Goal: Task Accomplishment & Management: Manage account settings

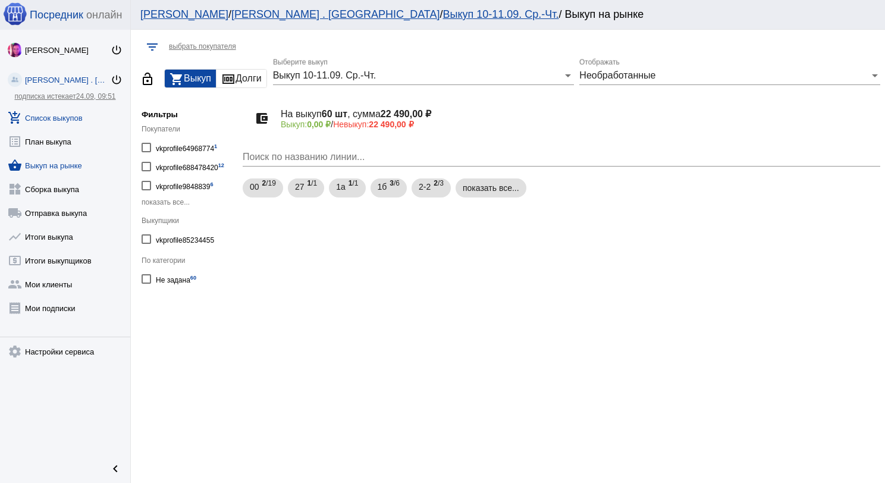
click at [62, 117] on link "add_shopping_cart Список выкупов" at bounding box center [65, 115] width 130 height 24
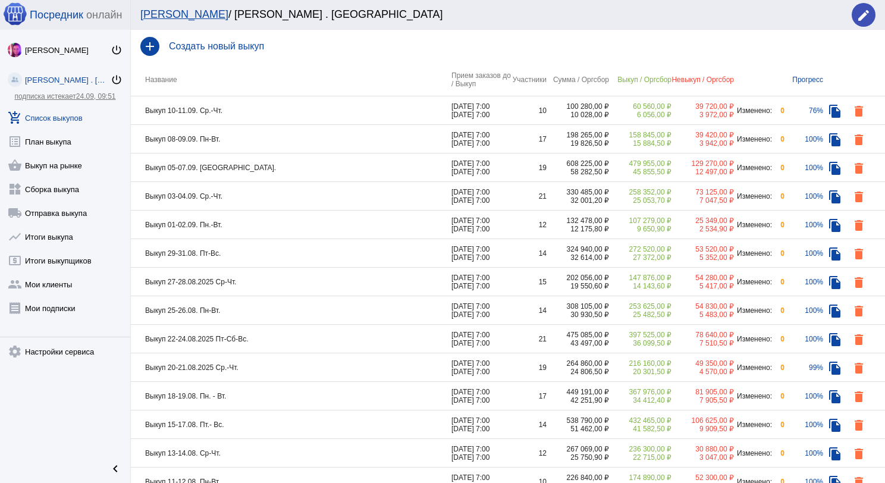
click at [281, 109] on td "Выкуп 10-11.09. Ср.-Чт." at bounding box center [291, 110] width 321 height 29
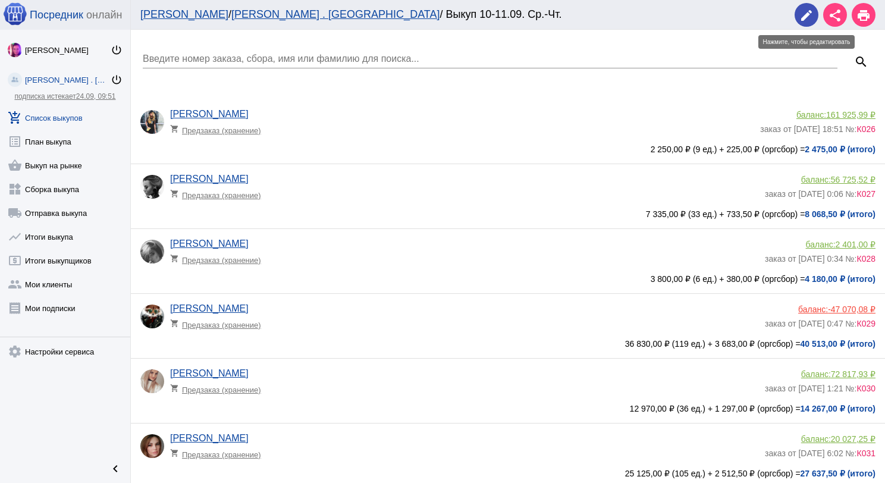
click at [813, 19] on mat-icon "edit" at bounding box center [806, 15] width 14 height 14
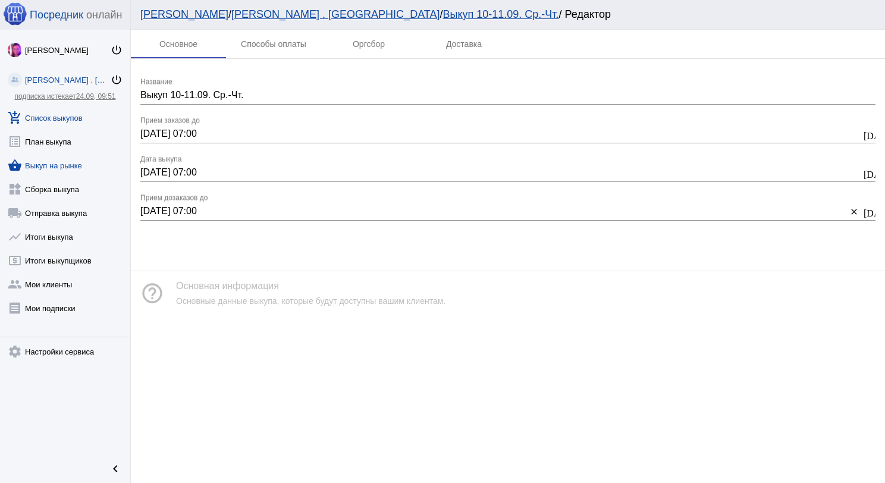
click at [51, 169] on link "shopping_basket Выкуп на рынке" at bounding box center [65, 163] width 130 height 24
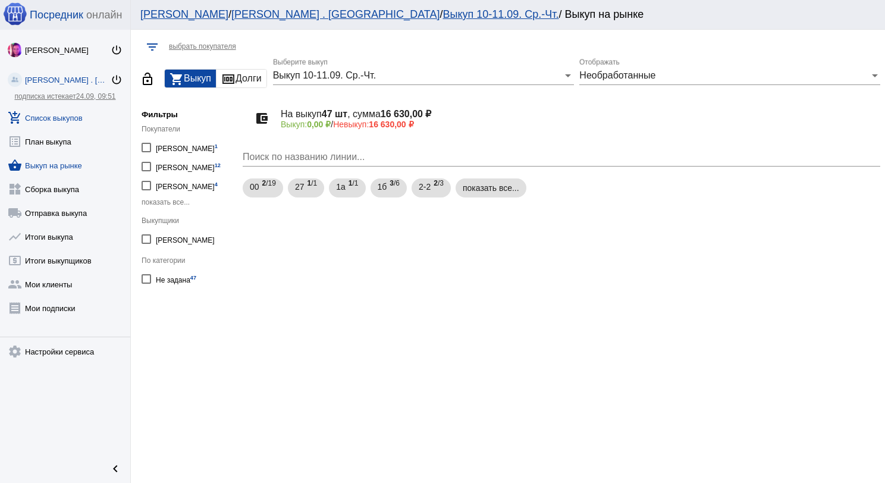
click at [51, 118] on link "add_shopping_cart Список выкупов" at bounding box center [65, 115] width 130 height 24
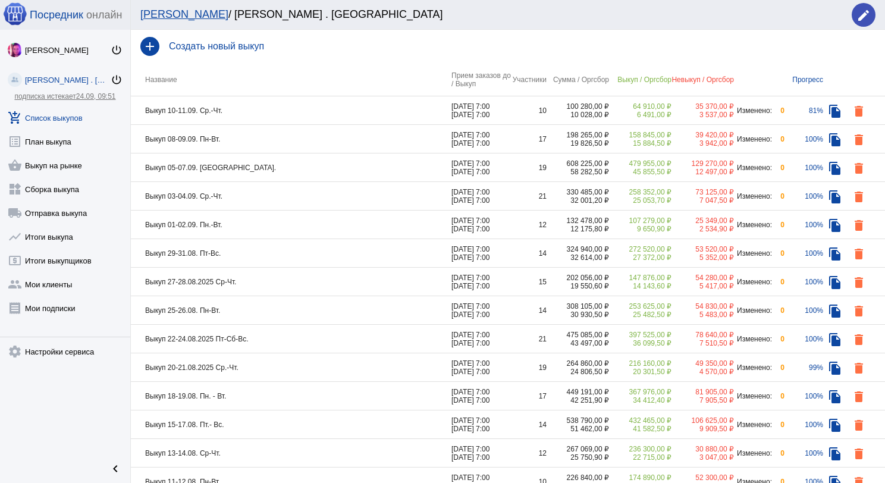
click at [304, 114] on td "Выкуп 10-11.09. Ср.-Чт." at bounding box center [291, 110] width 321 height 29
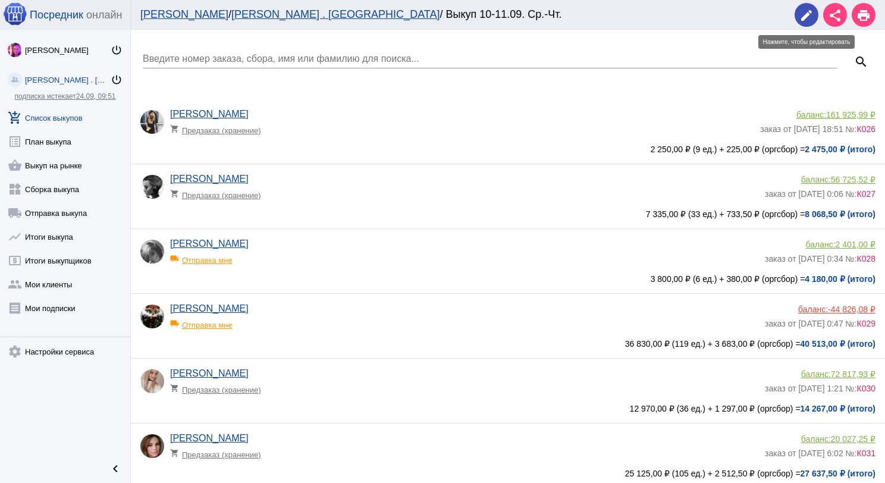
click at [804, 16] on mat-icon "edit" at bounding box center [806, 15] width 14 height 14
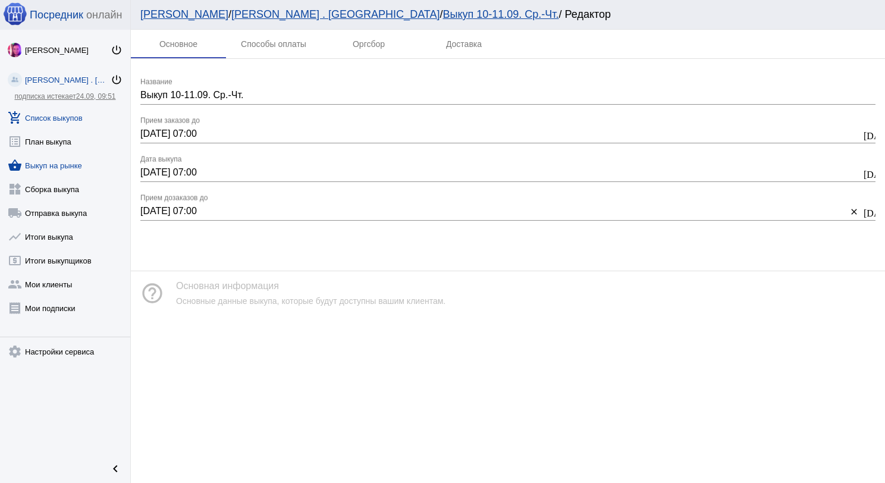
click at [63, 167] on link "shopping_basket Выкуп на рынке" at bounding box center [65, 163] width 130 height 24
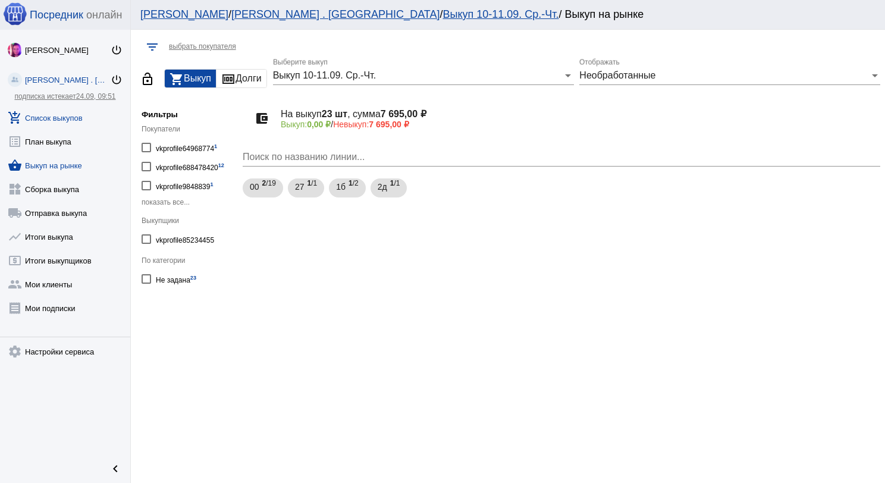
click at [58, 113] on link "add_shopping_cart Список выкупов" at bounding box center [65, 115] width 130 height 24
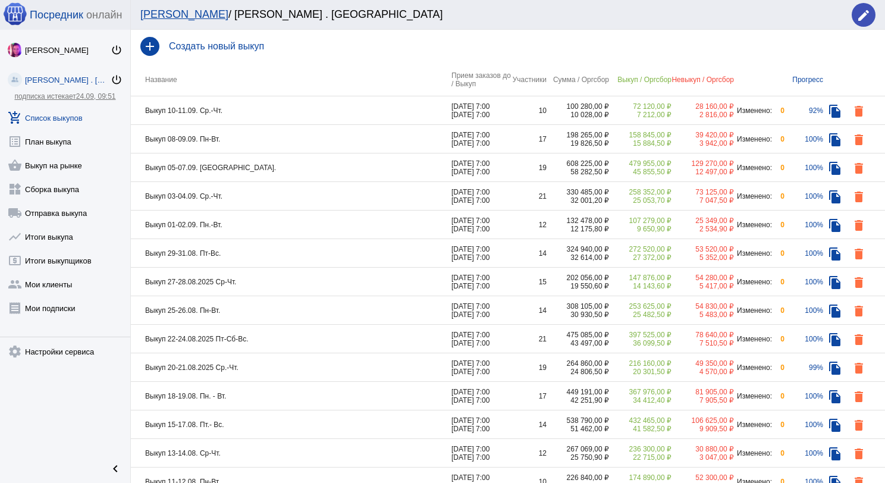
click at [318, 114] on td "Выкуп 10-11.09. Ср.-Чт." at bounding box center [291, 110] width 321 height 29
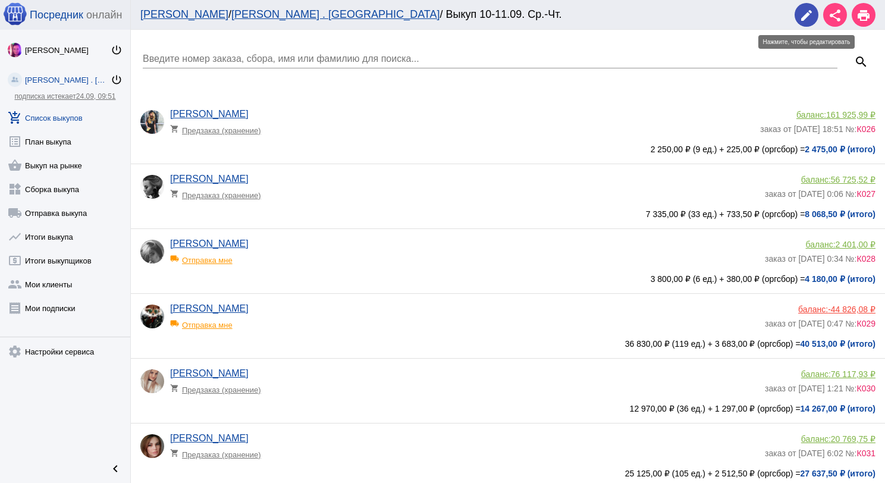
click at [802, 14] on mat-icon "edit" at bounding box center [806, 15] width 14 height 14
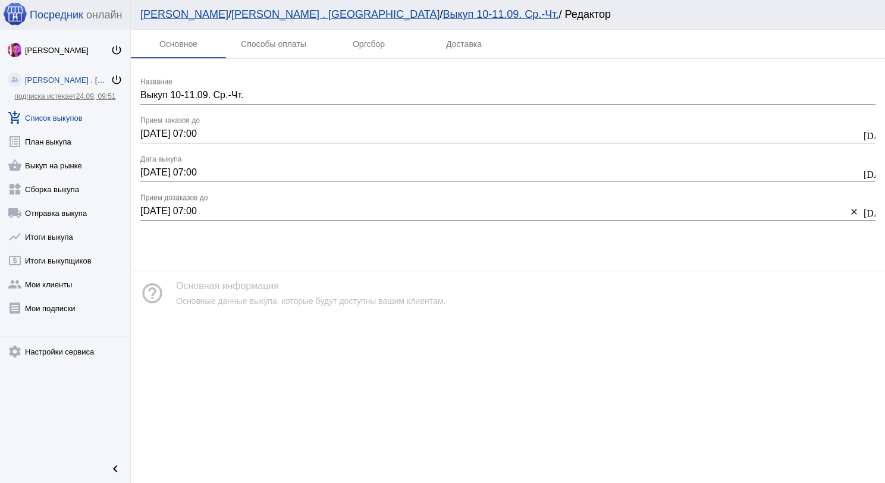
click at [70, 119] on link "add_shopping_cart Список выкупов" at bounding box center [65, 115] width 130 height 24
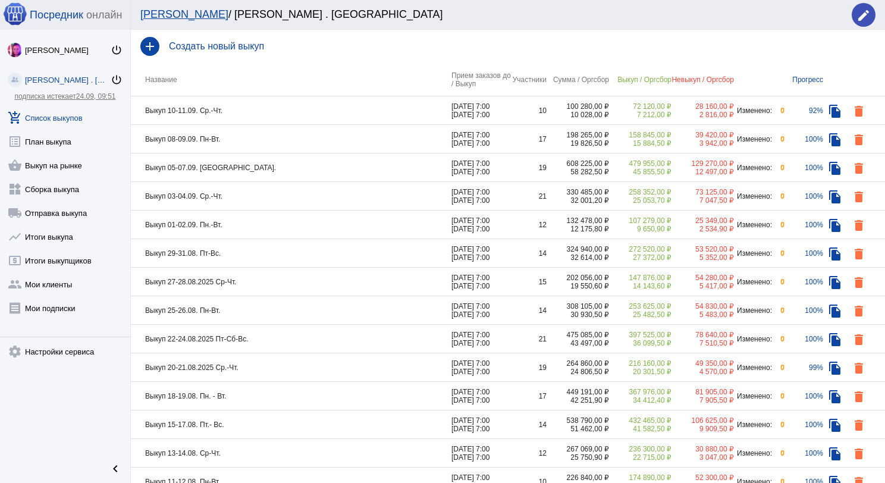
click at [288, 112] on td "Выкуп 10-11.09. Ср.-Чт." at bounding box center [291, 110] width 321 height 29
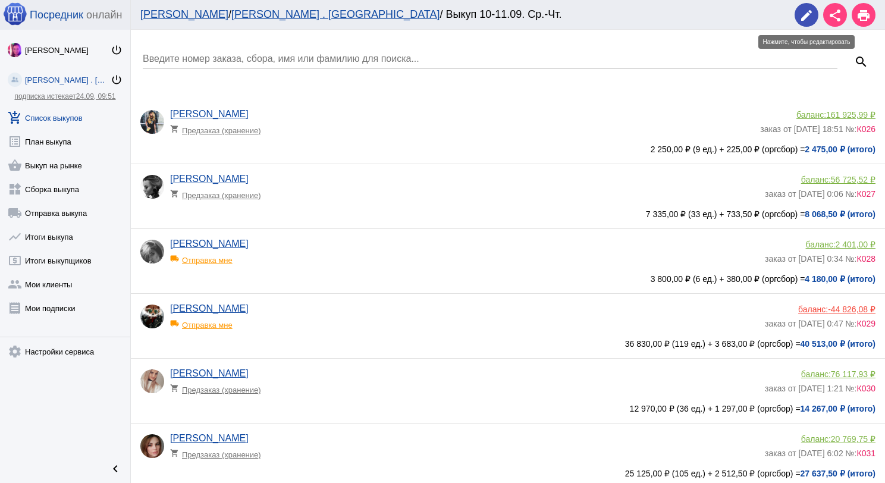
click at [804, 18] on mat-icon "edit" at bounding box center [806, 15] width 14 height 14
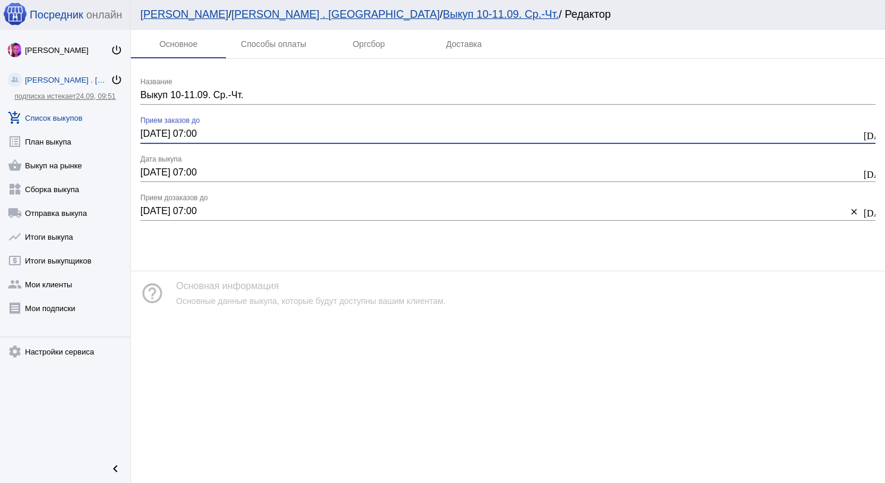
click at [151, 133] on input "[DATE] 07:00" at bounding box center [500, 133] width 721 height 11
type input "[DATE] 07:00"
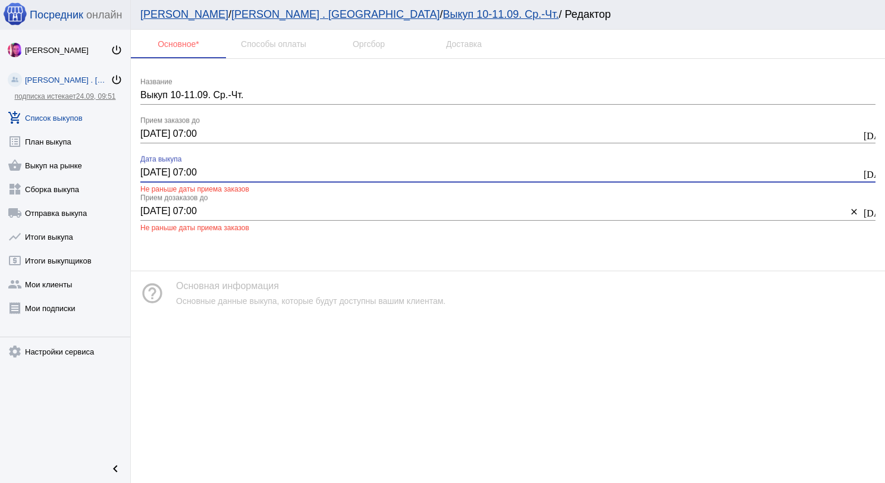
click at [147, 169] on input "[DATE] 07:00" at bounding box center [500, 172] width 721 height 11
type input "[DATE] 07:00"
click at [150, 213] on input "[DATE] 07:00" at bounding box center [493, 211] width 706 height 11
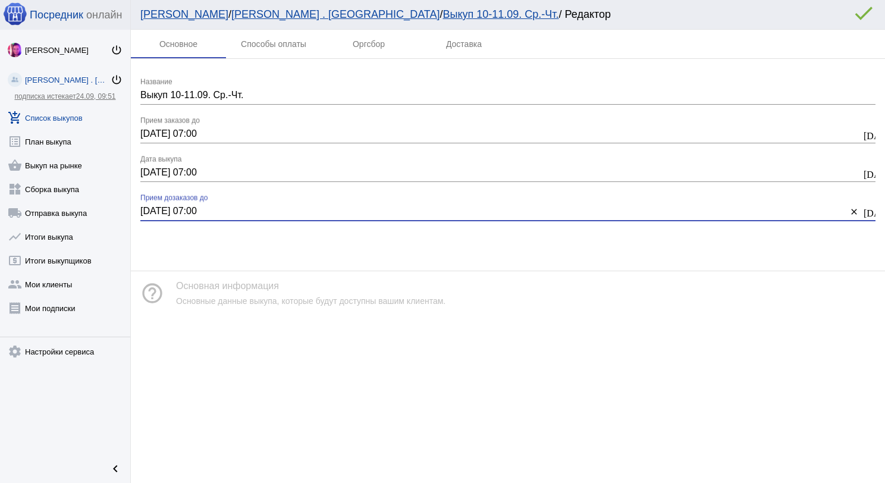
type input "[DATE] 07:00"
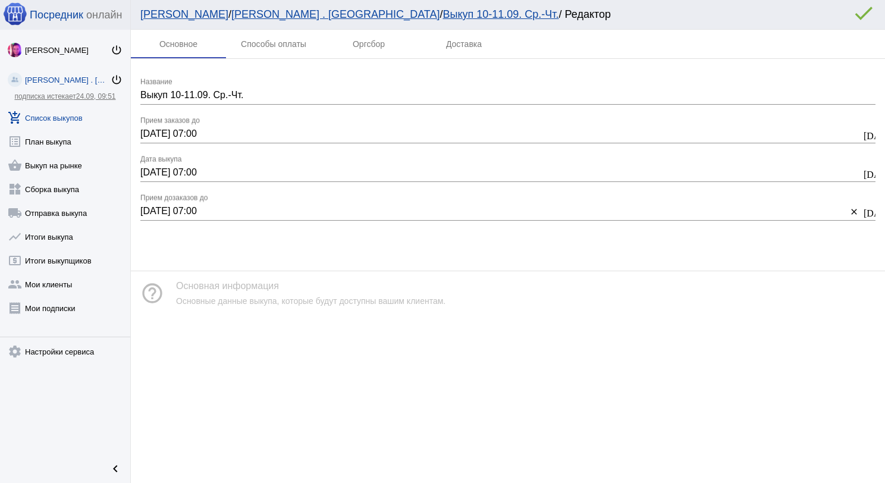
click at [867, 12] on mat-icon "error_outline" at bounding box center [864, 13] width 24 height 24
click at [67, 112] on link "add_shopping_cart Список выкупов" at bounding box center [65, 115] width 130 height 24
